Goal: Information Seeking & Learning: Learn about a topic

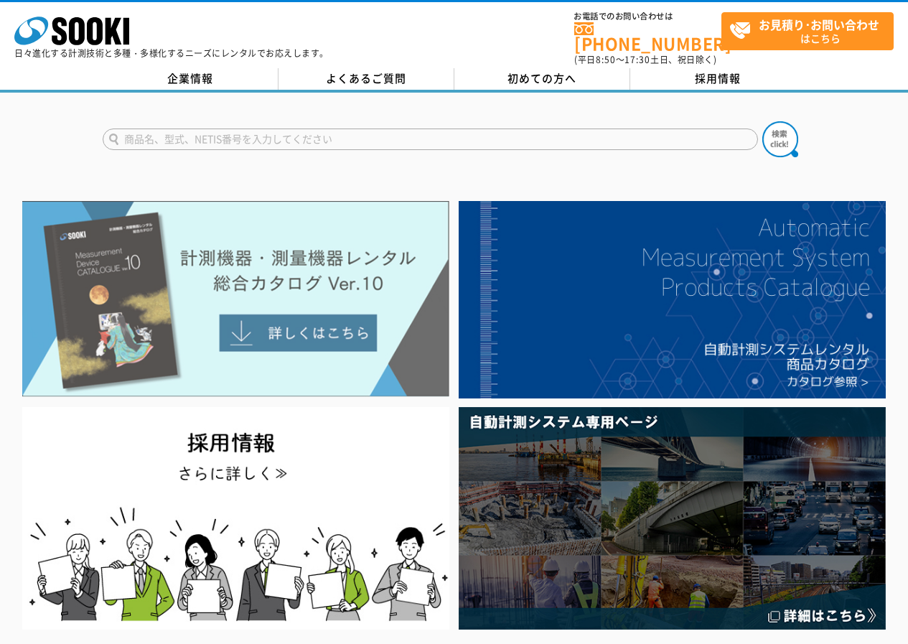
click at [317, 248] on img at bounding box center [235, 299] width 427 height 196
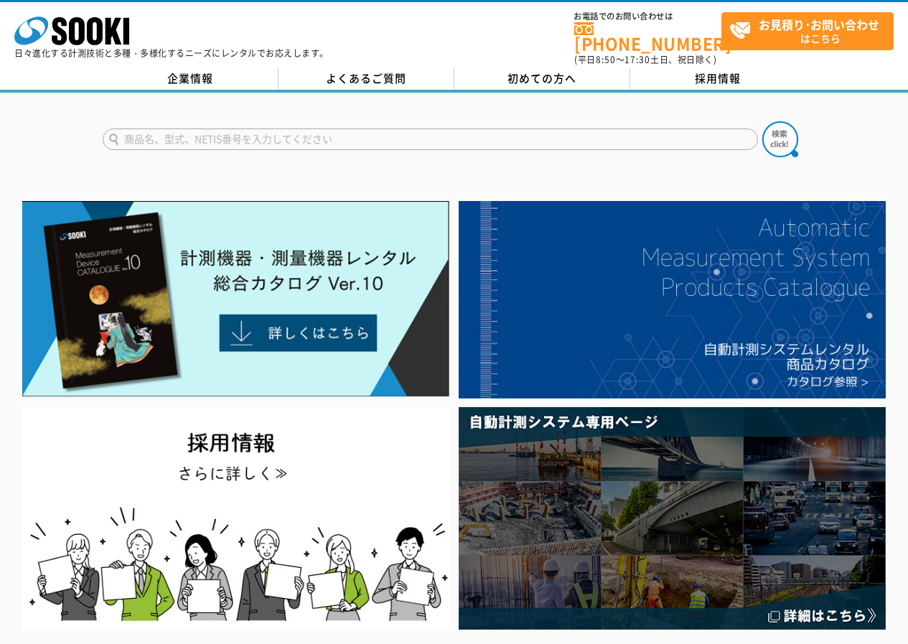
click at [223, 128] on input "text" at bounding box center [430, 139] width 655 height 22
type input "リーククランプメータ"
click at [762, 121] on button at bounding box center [780, 139] width 36 height 36
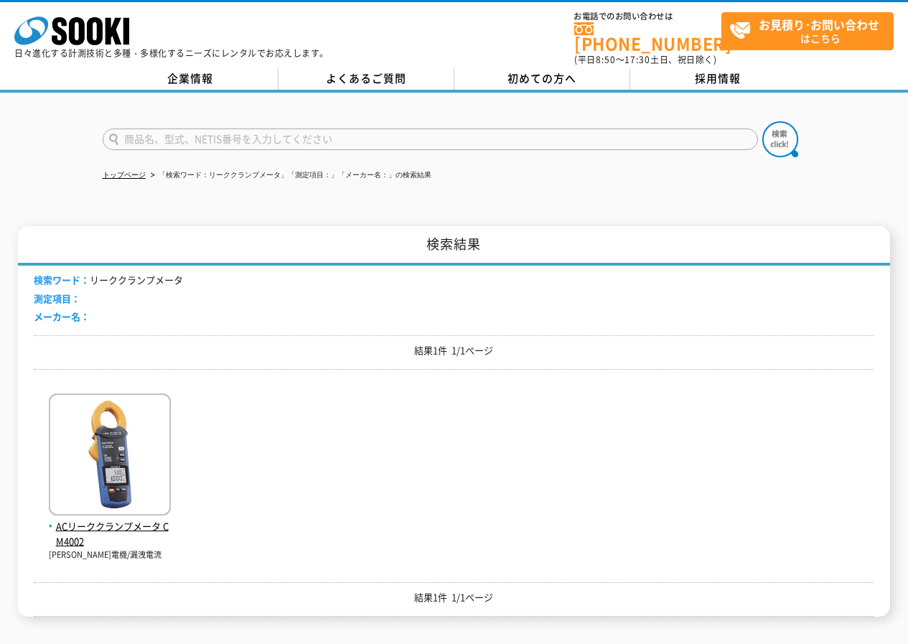
click at [154, 135] on input "text" at bounding box center [430, 139] width 655 height 22
type input "商品名、型式、NETIS番号を入力してください"
click at [143, 471] on img at bounding box center [110, 456] width 122 height 126
click at [277, 136] on input "text" at bounding box center [430, 139] width 655 height 22
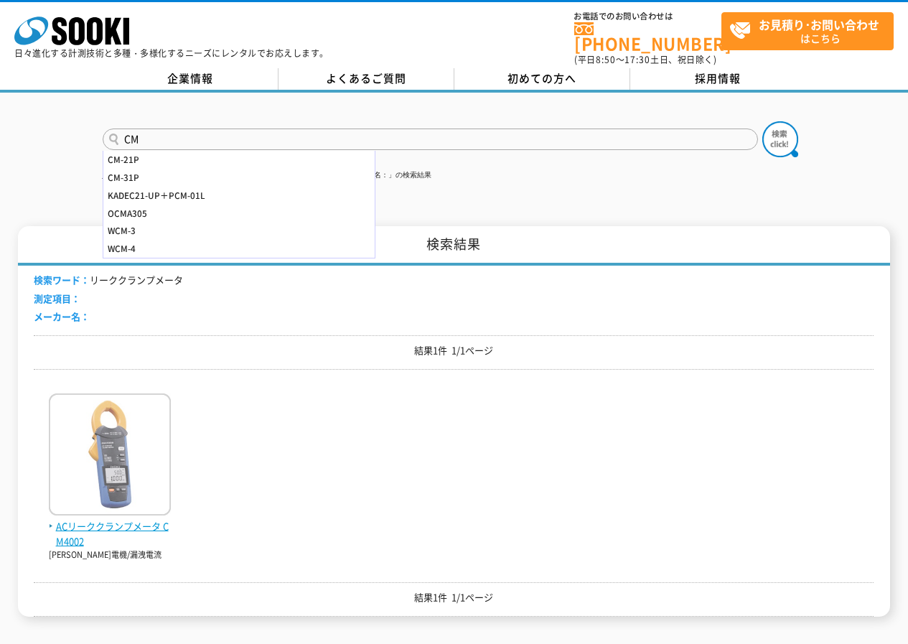
type input "CM"
click at [129, 466] on img at bounding box center [110, 456] width 122 height 126
click at [115, 487] on img at bounding box center [110, 456] width 122 height 126
